Goal: Information Seeking & Learning: Learn about a topic

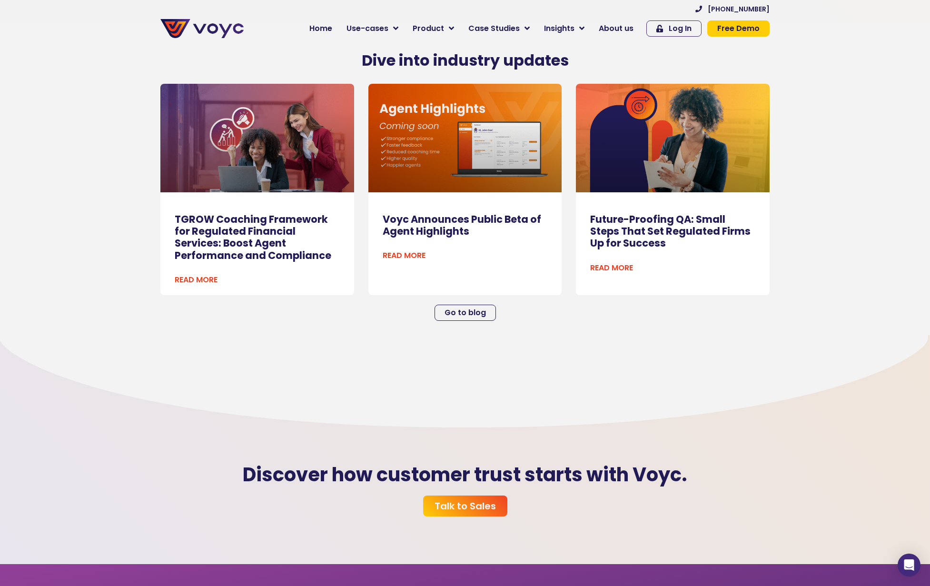
scroll to position [2807, 0]
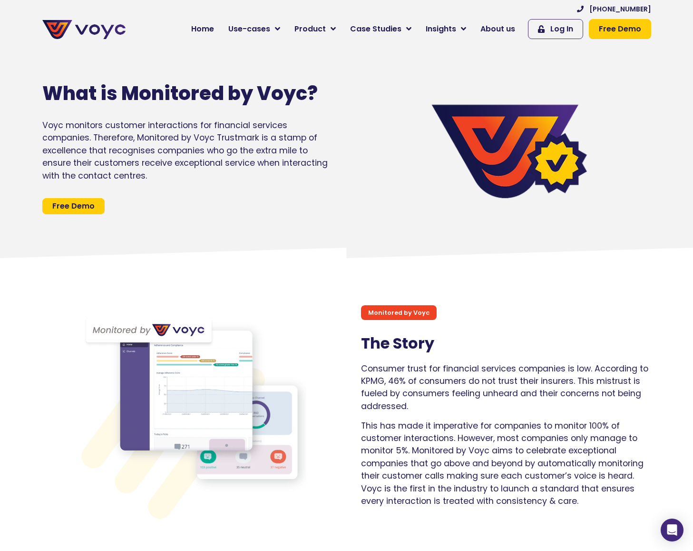
click at [458, 374] on p "Consumer trust for financial services companies is low. According to KPMG, 46% …" at bounding box center [506, 387] width 290 height 50
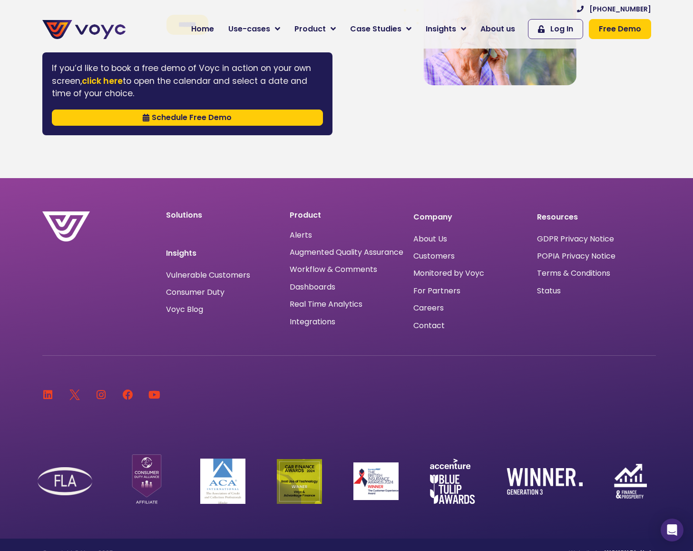
scroll to position [1604, 0]
